Goal: Task Accomplishment & Management: Manage account settings

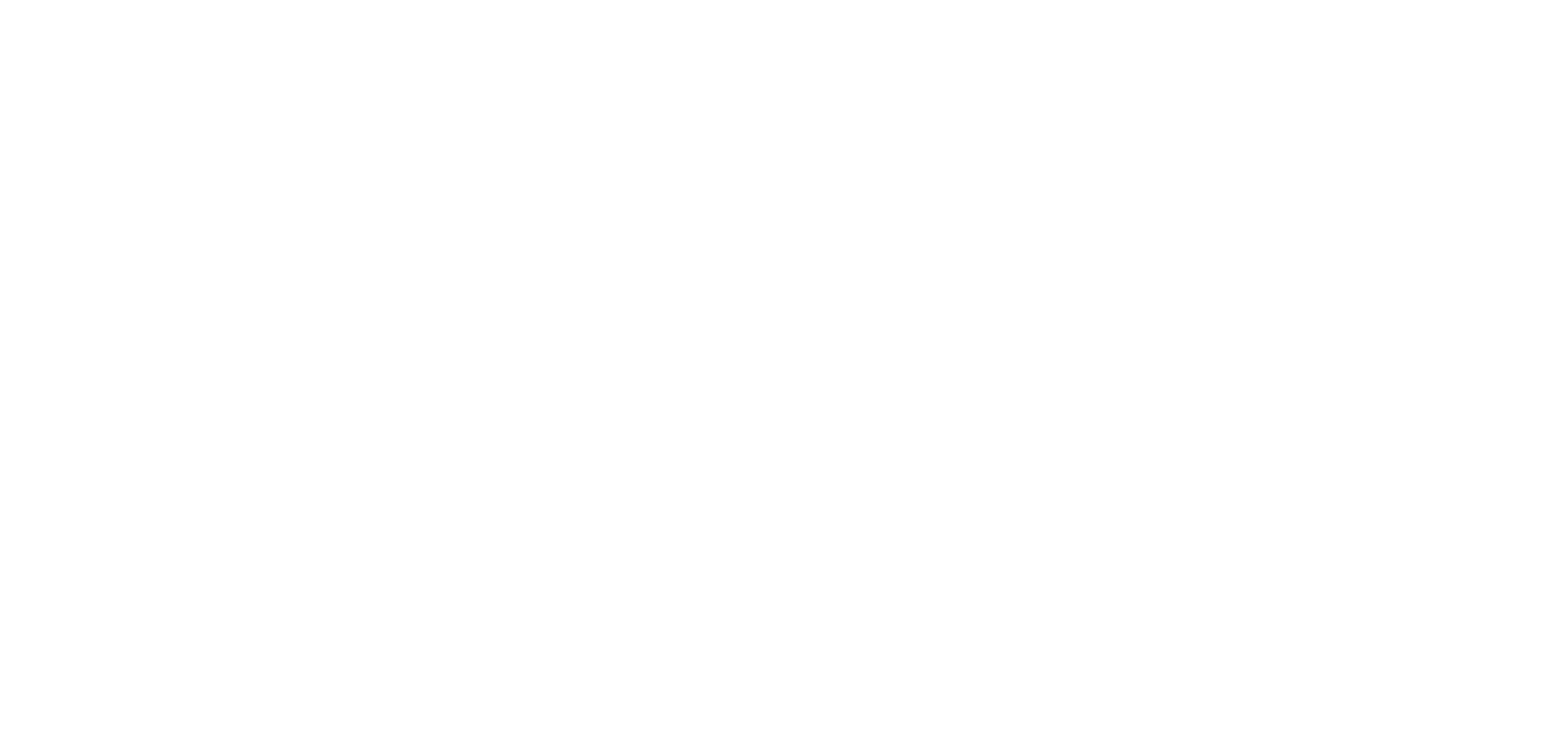
click at [590, 0] on html at bounding box center [784, 0] width 1568 height 0
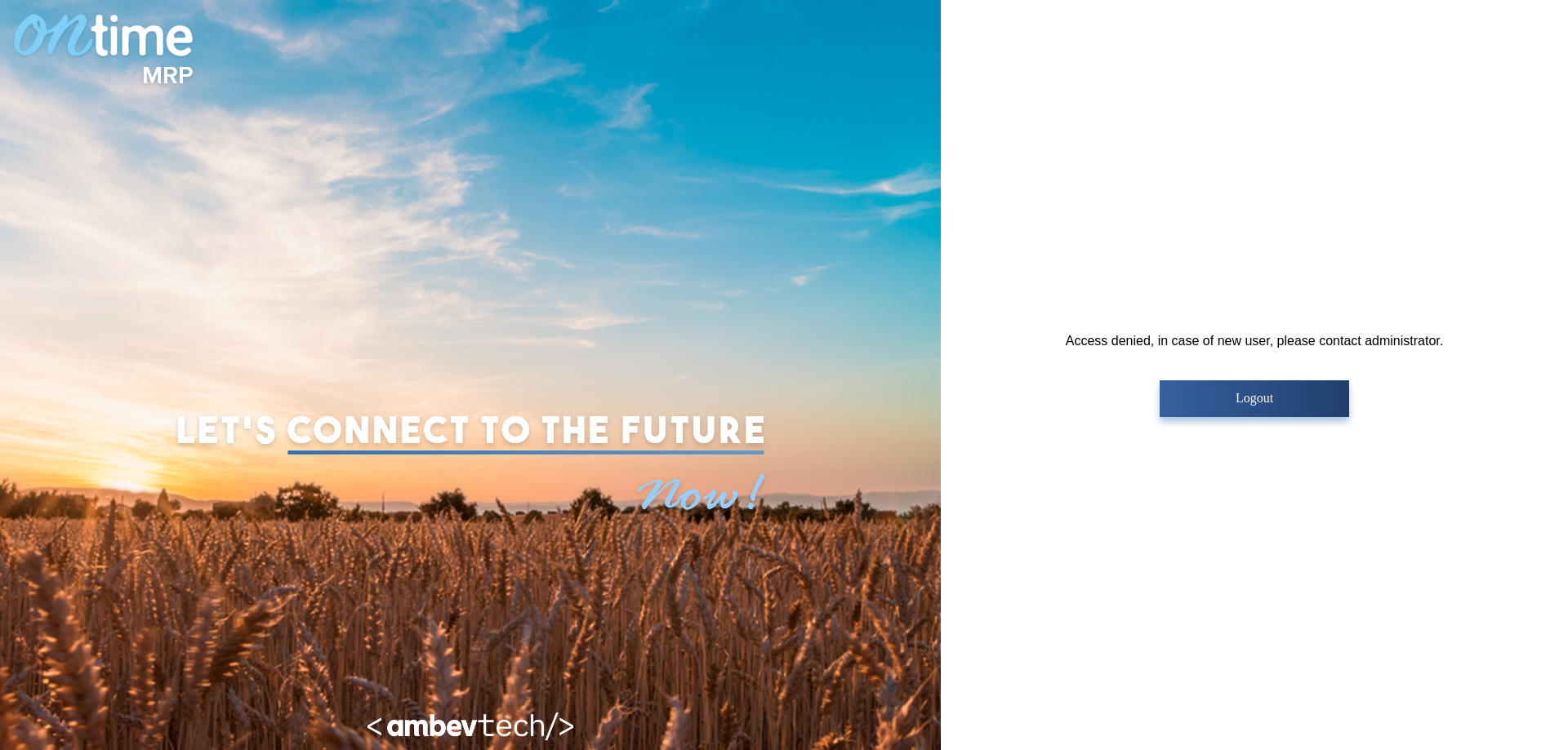
click at [1271, 404] on p "Logout" at bounding box center [1253, 398] width 179 height 14
